Goal: Book appointment/travel/reservation

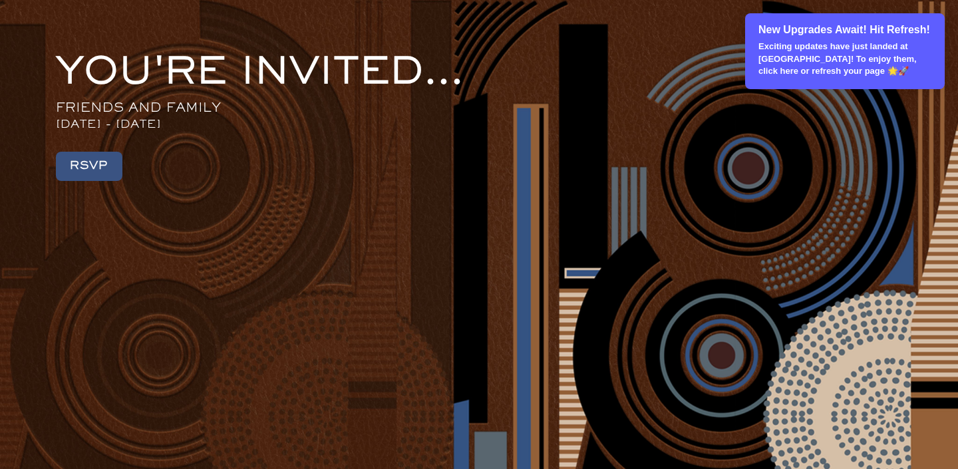
click at [772, 75] on p "Exciting updates have just landed at Loyalist! To enjoy them, click here or ref…" at bounding box center [845, 59] width 174 height 37
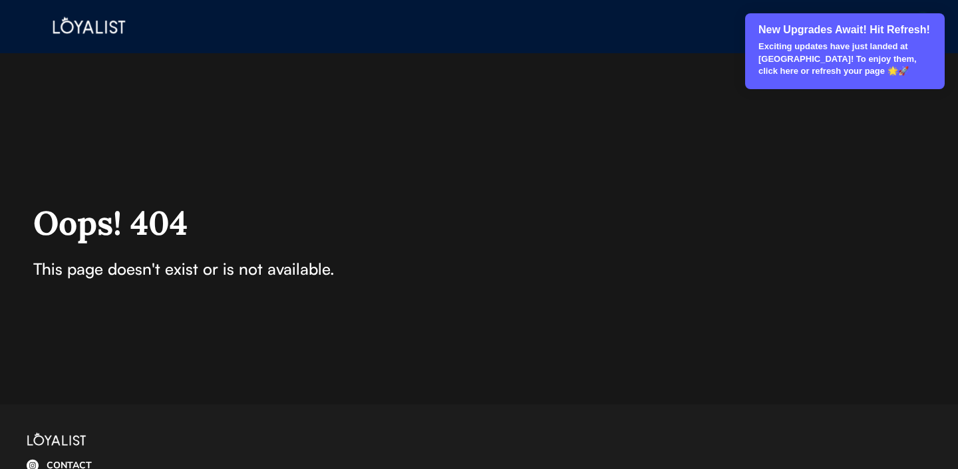
click at [849, 58] on p "Exciting updates have just landed at [GEOGRAPHIC_DATA]! To enjoy them, click he…" at bounding box center [845, 59] width 174 height 37
click at [833, 82] on div "New Upgrades Await! Hit Refresh! Exciting updates have just landed at Loyalist!…" at bounding box center [844, 51] width 199 height 76
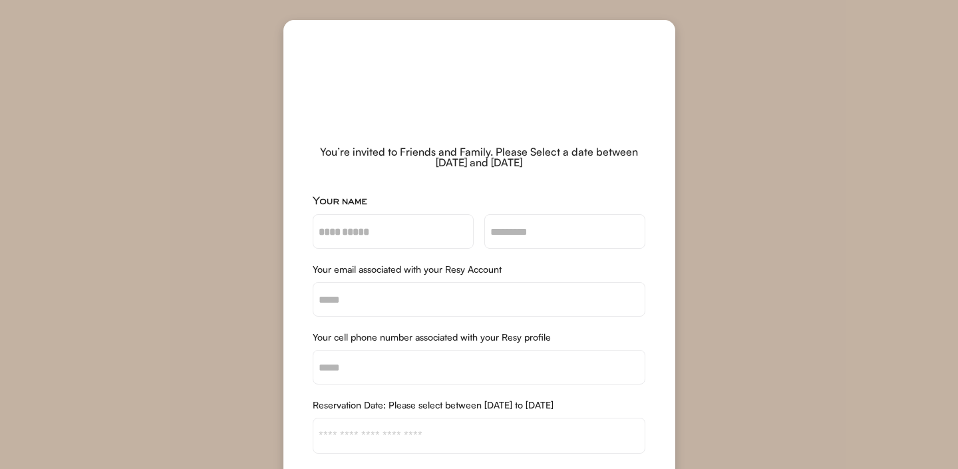
click at [361, 238] on input "input" at bounding box center [393, 231] width 161 height 35
type input "*"
click at [427, 188] on div "**********" at bounding box center [479, 449] width 392 height 648
click at [395, 126] on div "**********" at bounding box center [479, 449] width 392 height 648
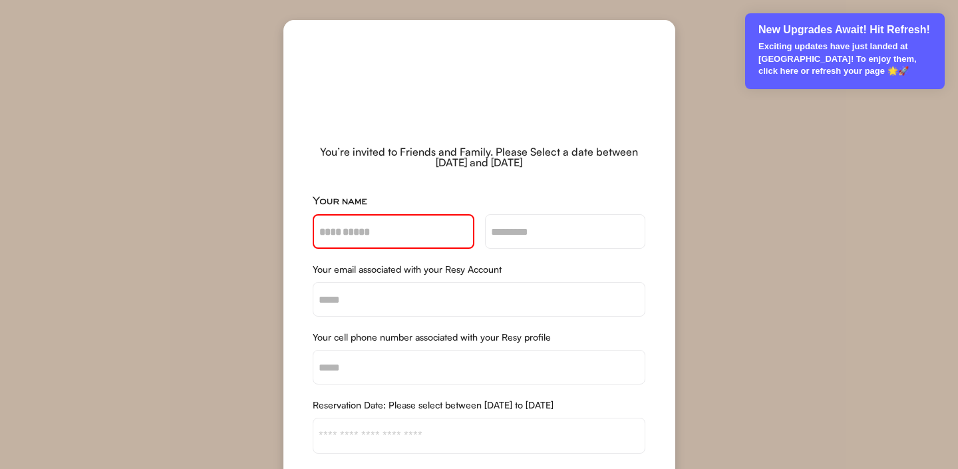
click at [842, 52] on p "Exciting updates have just landed at [GEOGRAPHIC_DATA]! To enjoy them, click he…" at bounding box center [845, 59] width 174 height 37
click at [866, 68] on p "Exciting updates have just landed at [GEOGRAPHIC_DATA]! To enjoy them, click he…" at bounding box center [845, 59] width 174 height 37
click at [793, 71] on p "Exciting updates have just landed at Loyalist! To enjoy them, click here or ref…" at bounding box center [845, 59] width 174 height 37
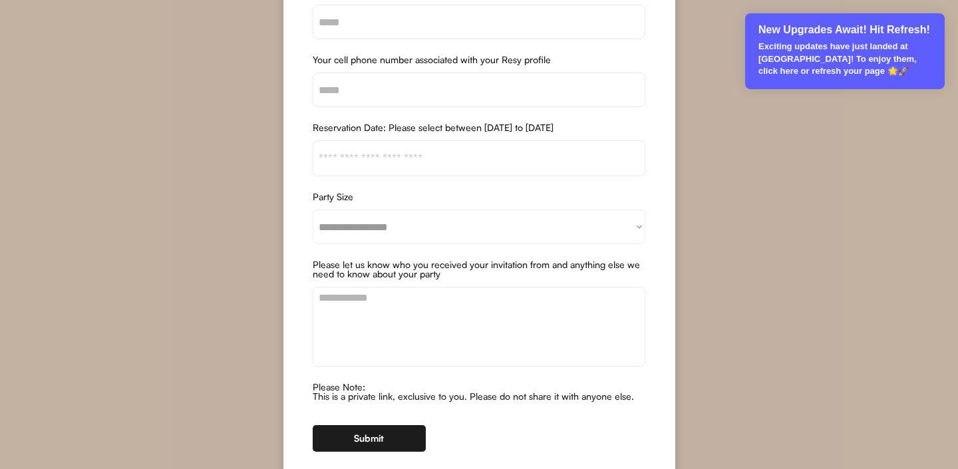
scroll to position [324, 0]
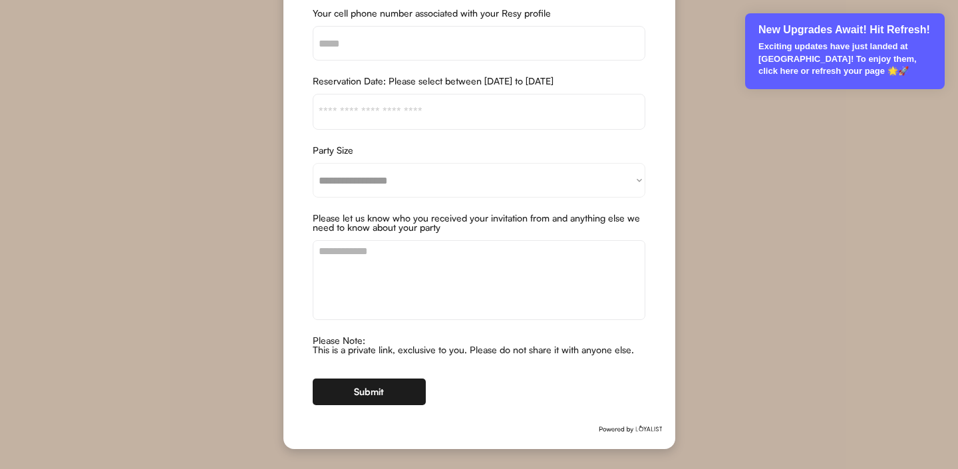
click at [832, 41] on p "Exciting updates have just landed at Loyalist! To enjoy them, click here or ref…" at bounding box center [845, 59] width 174 height 37
